Goal: Download file/media

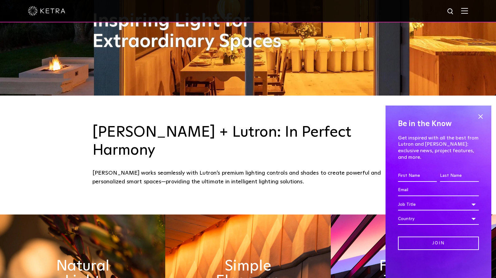
scroll to position [187, 0]
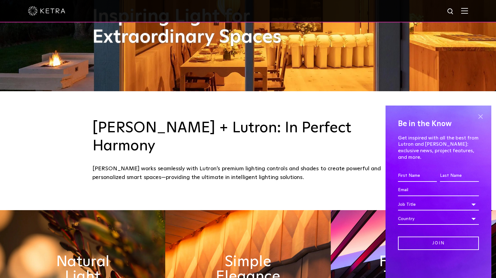
click at [480, 121] on span at bounding box center [480, 116] width 9 height 9
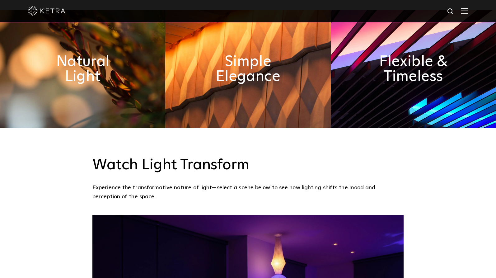
scroll to position [467, 0]
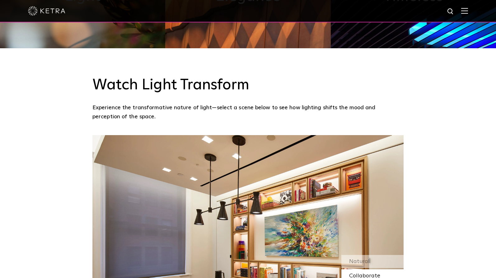
click at [365, 273] on span "Collaborate" at bounding box center [364, 276] width 31 height 6
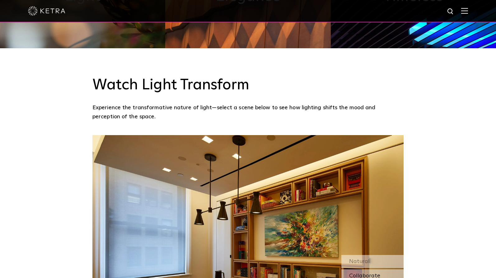
click at [361, 273] on span "Collaborate" at bounding box center [364, 276] width 31 height 6
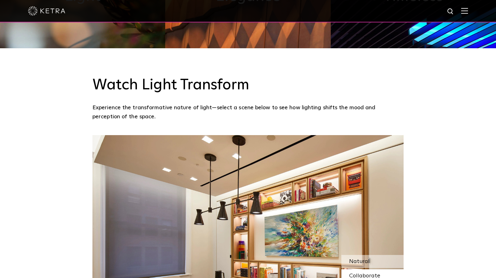
click at [355, 258] on span "Natural" at bounding box center [359, 261] width 21 height 6
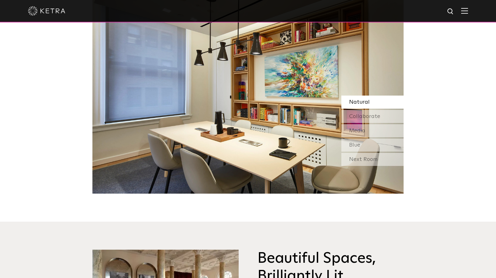
scroll to position [622, 0]
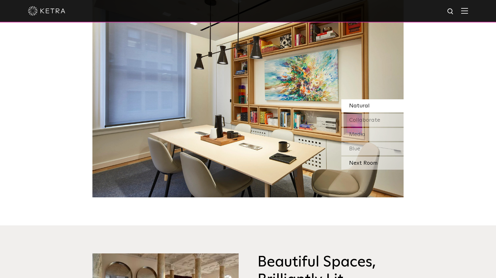
click at [362, 156] on div "Next Room" at bounding box center [372, 162] width 62 height 13
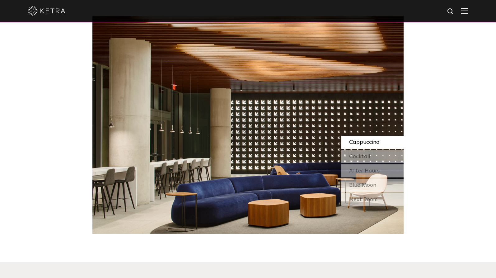
scroll to position [560, 0]
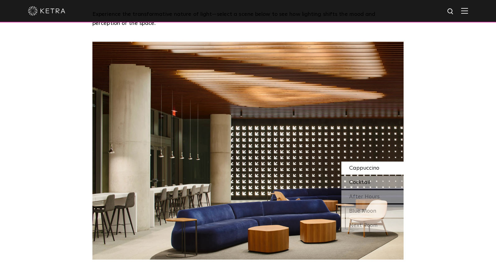
click at [381, 176] on div "Cocktail" at bounding box center [372, 182] width 62 height 13
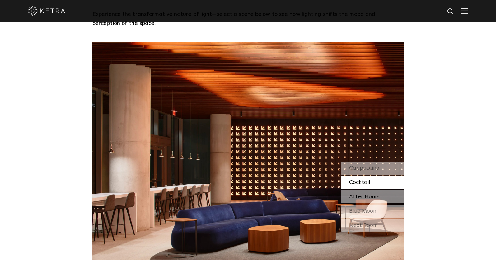
click at [384, 190] on div "After Hours" at bounding box center [372, 196] width 62 height 13
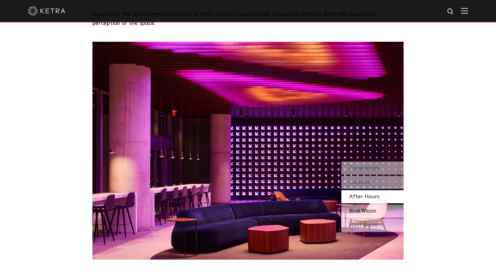
click at [361, 208] on span "Blue Moon" at bounding box center [362, 211] width 27 height 6
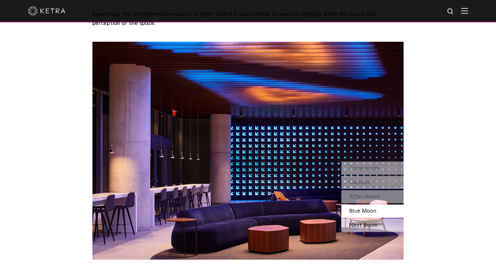
click at [364, 219] on div "Next Room" at bounding box center [372, 225] width 62 height 13
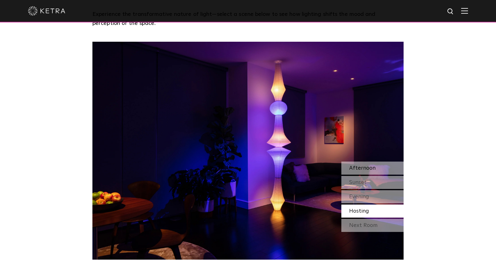
click at [363, 165] on span "Afternoon" at bounding box center [362, 168] width 26 height 6
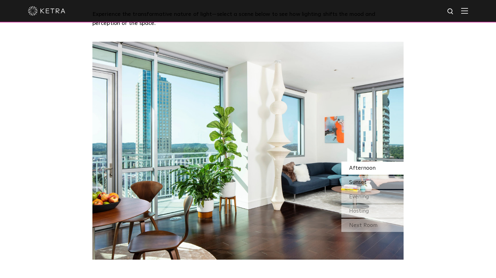
click at [368, 176] on div "Sunset" at bounding box center [372, 182] width 62 height 13
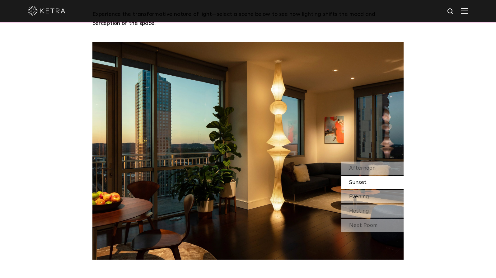
click at [362, 194] on span "Evening" at bounding box center [359, 197] width 20 height 6
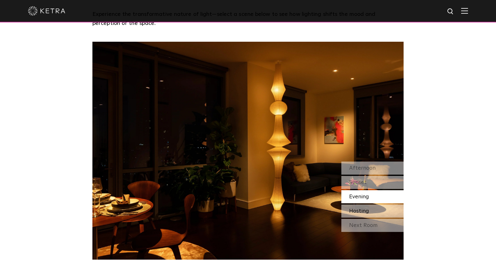
click at [361, 208] on span "Hosting" at bounding box center [359, 211] width 20 height 6
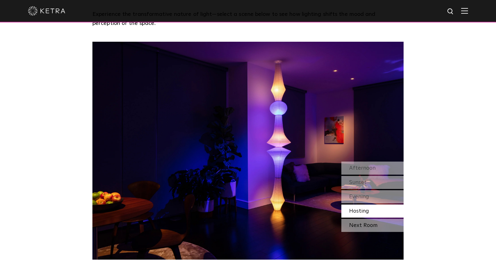
click at [364, 219] on div "Next Room" at bounding box center [372, 225] width 62 height 13
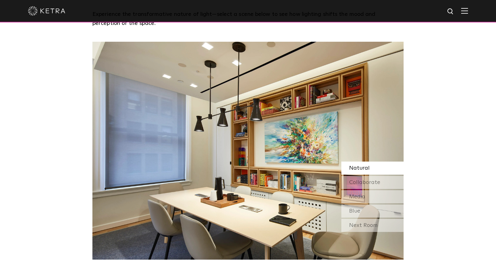
click at [371, 161] on div "Natural" at bounding box center [372, 167] width 62 height 13
click at [370, 179] on span "Collaborate" at bounding box center [364, 182] width 31 height 6
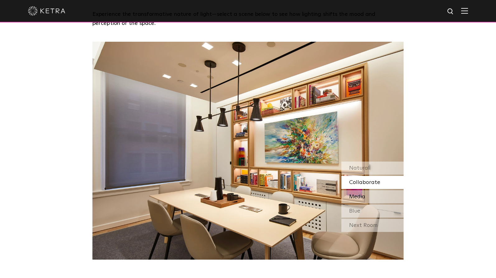
click at [363, 194] on span "Media" at bounding box center [357, 197] width 16 height 6
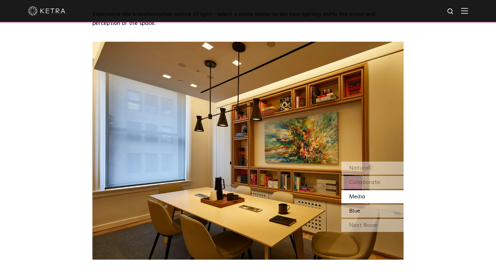
click at [360, 204] on div "Blue" at bounding box center [372, 210] width 62 height 13
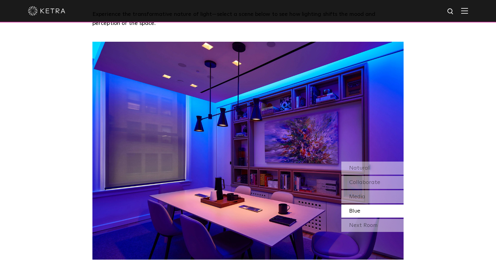
click at [366, 219] on div "Next Room" at bounding box center [372, 225] width 62 height 13
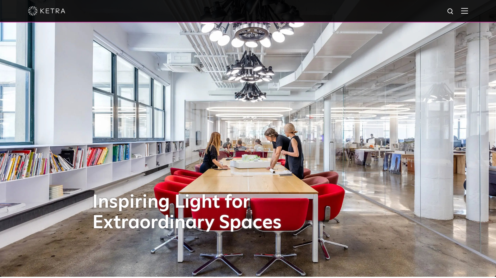
scroll to position [0, 0]
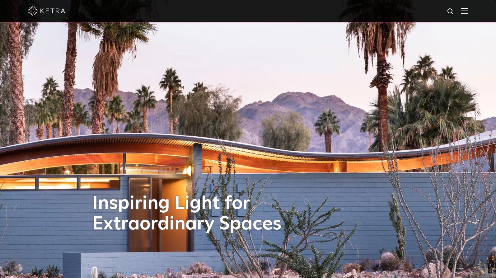
click at [468, 12] on img at bounding box center [464, 11] width 7 height 6
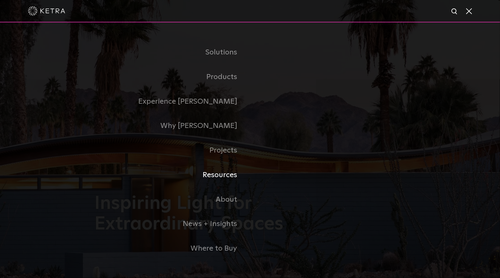
click at [226, 176] on link "Resources" at bounding box center [173, 175] width 156 height 25
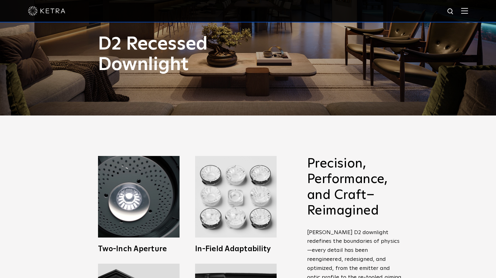
scroll to position [187, 0]
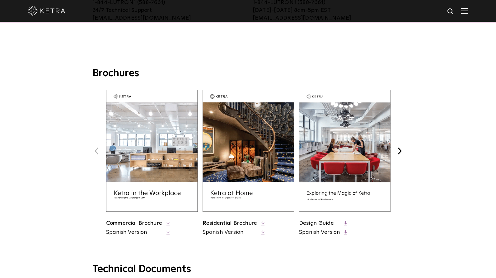
scroll to position [218, 0]
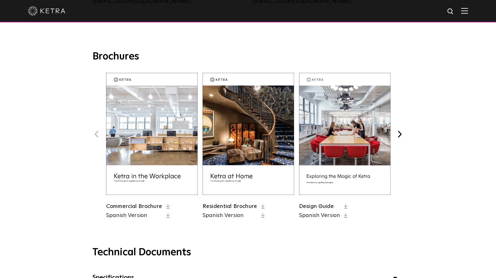
click at [231, 174] on img at bounding box center [247, 134] width 91 height 122
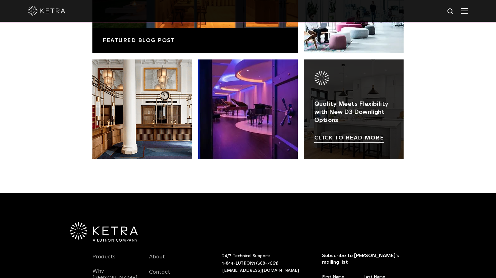
scroll to position [1183, 0]
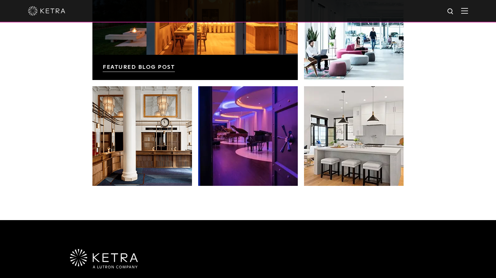
click at [5, 111] on div "News, Insights, and Inspiration Lutron Releases First-Ever Lighting Trend Repor…" at bounding box center [248, 20] width 496 height 401
